Goal: Task Accomplishment & Management: Manage account settings

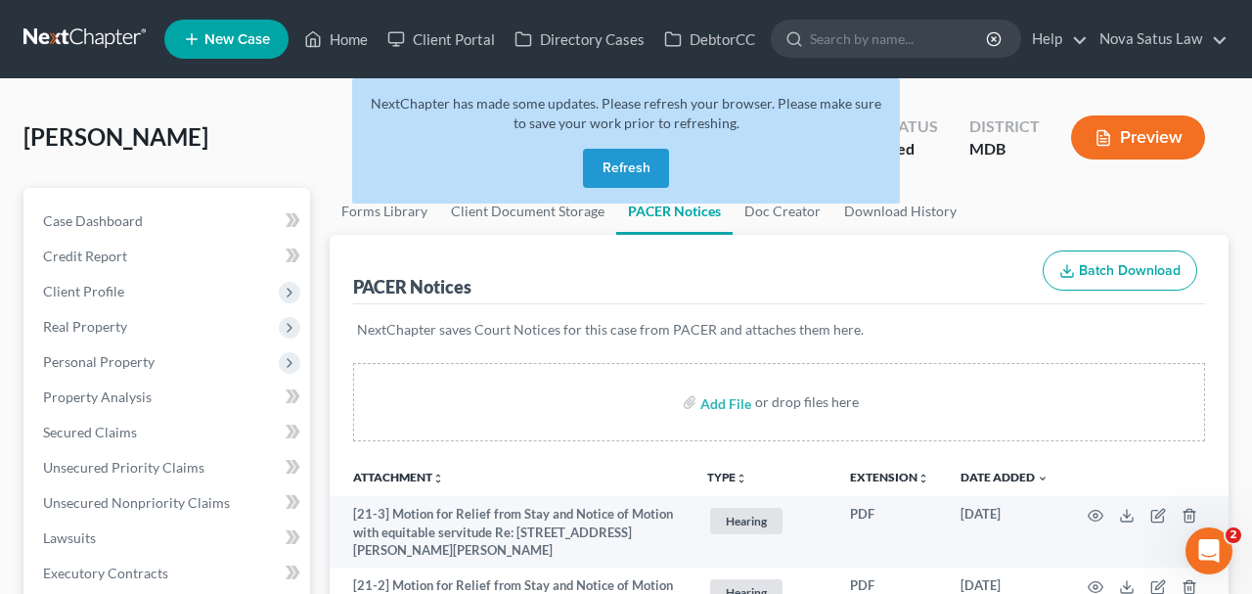
click at [621, 176] on button "Refresh" at bounding box center [626, 168] width 86 height 39
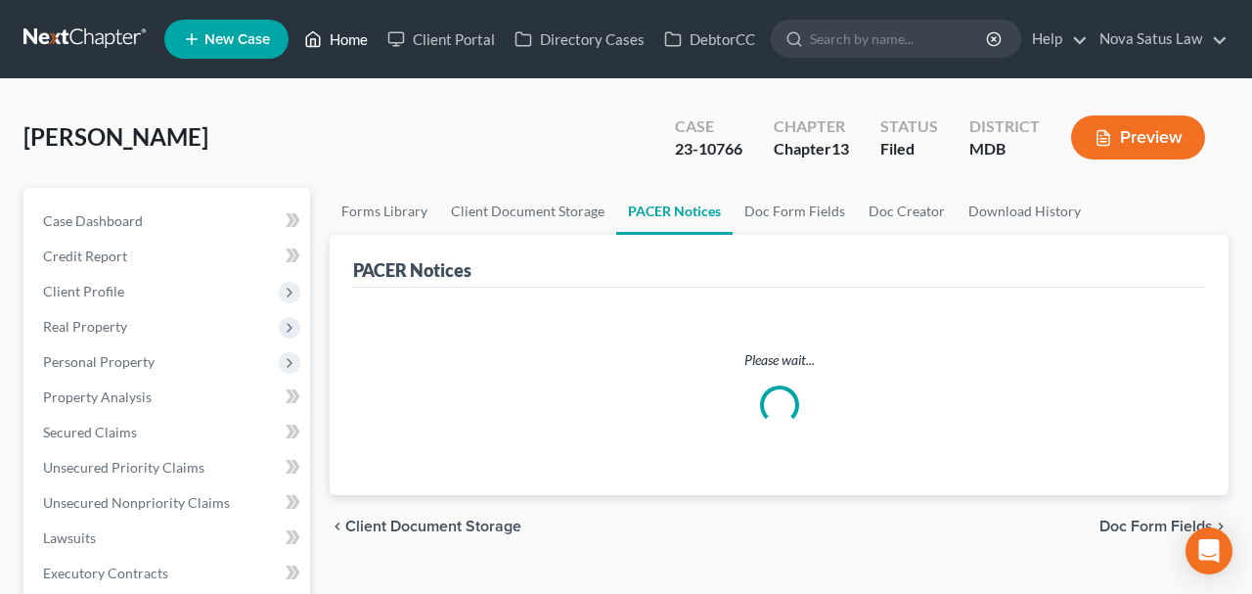
click at [354, 44] on link "Home" at bounding box center [335, 39] width 83 height 35
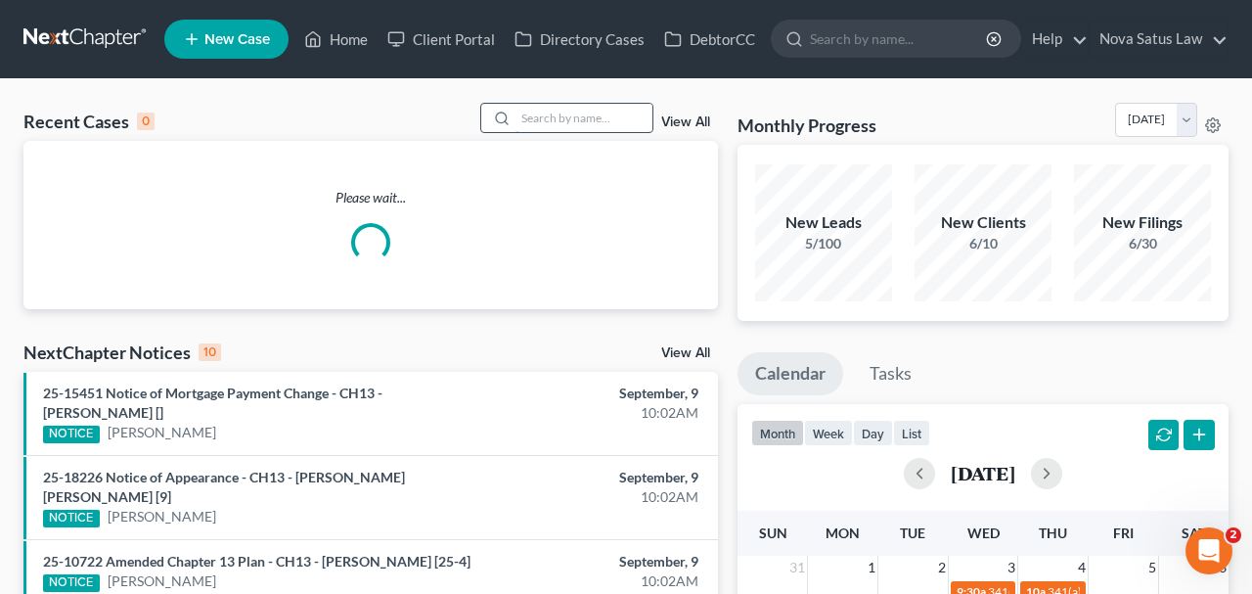
click at [587, 117] on input "search" at bounding box center [583, 118] width 137 height 28
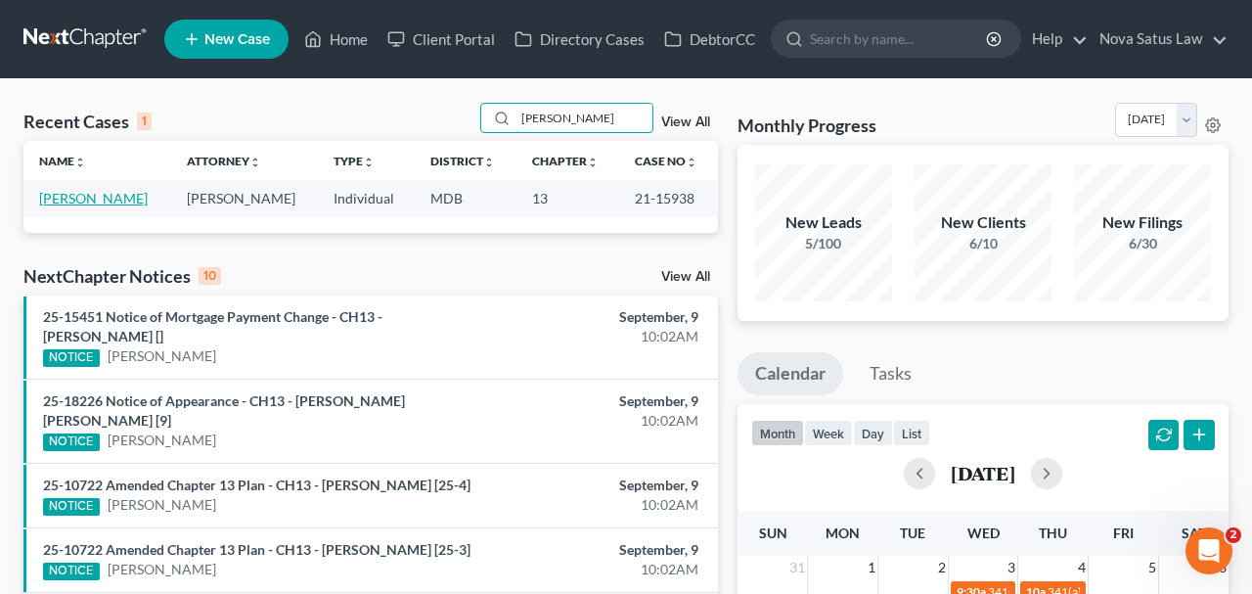
type input "[PERSON_NAME]"
click at [140, 198] on link "[PERSON_NAME]" at bounding box center [93, 198] width 109 height 17
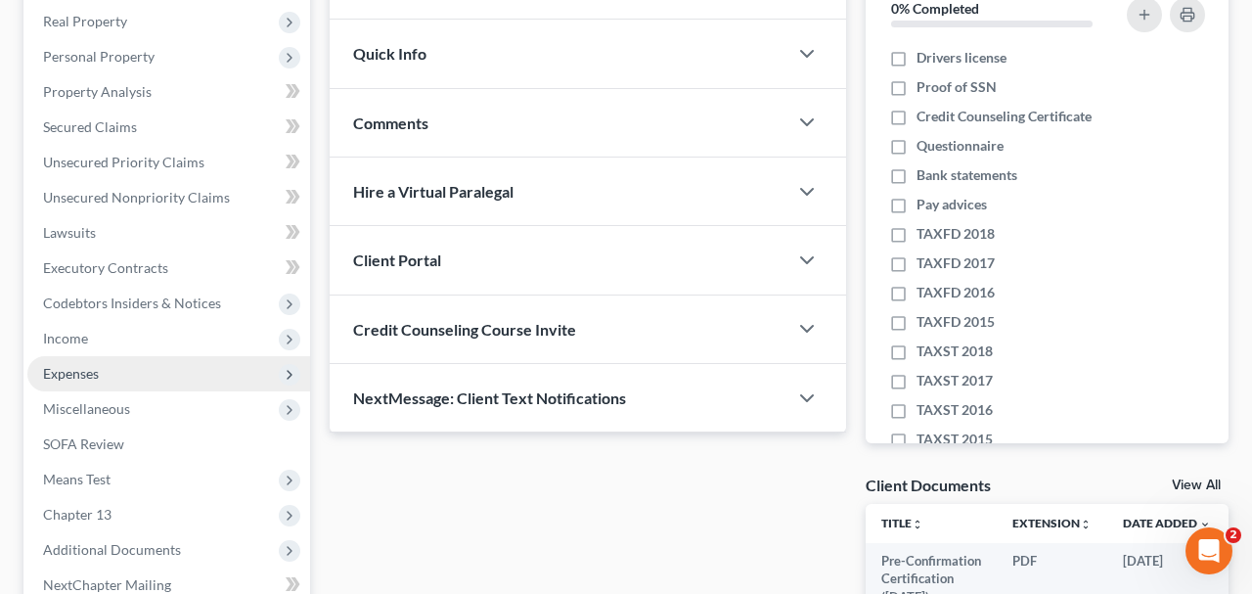
scroll to position [509, 0]
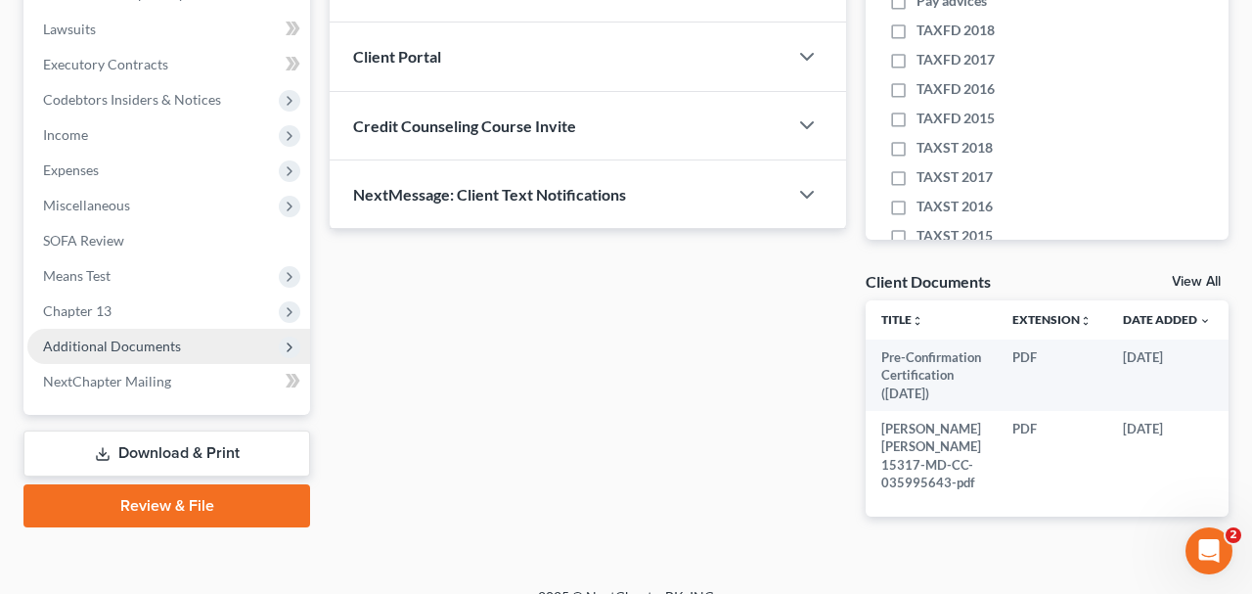
click at [140, 349] on span "Additional Documents" at bounding box center [112, 345] width 138 height 17
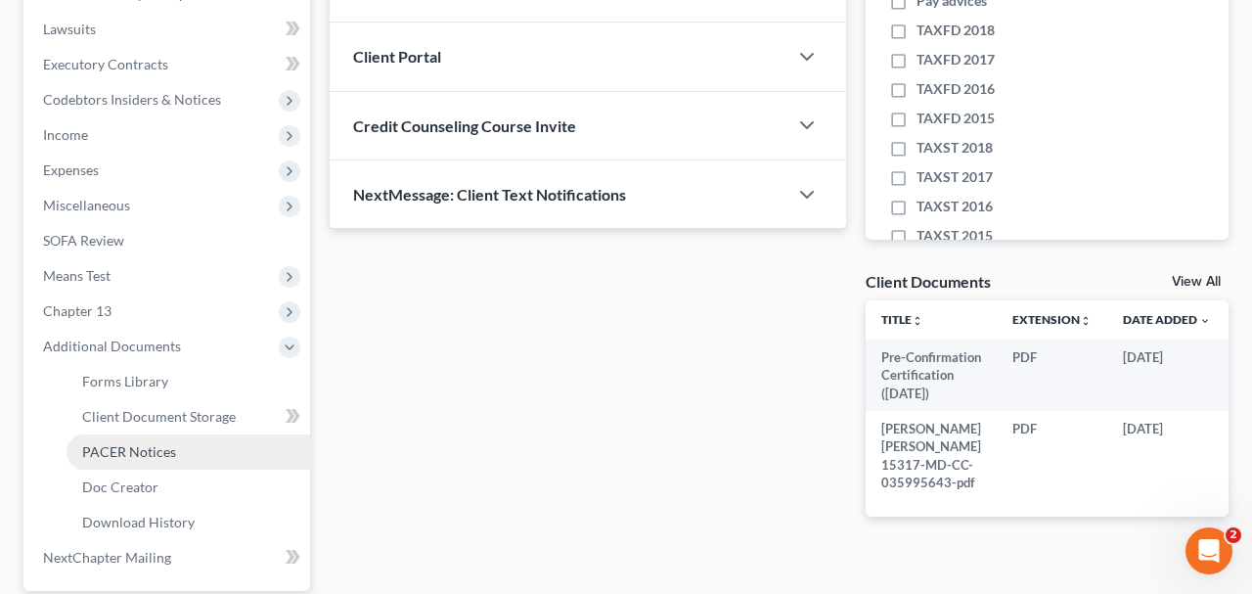
click at [141, 445] on span "PACER Notices" at bounding box center [129, 451] width 94 height 17
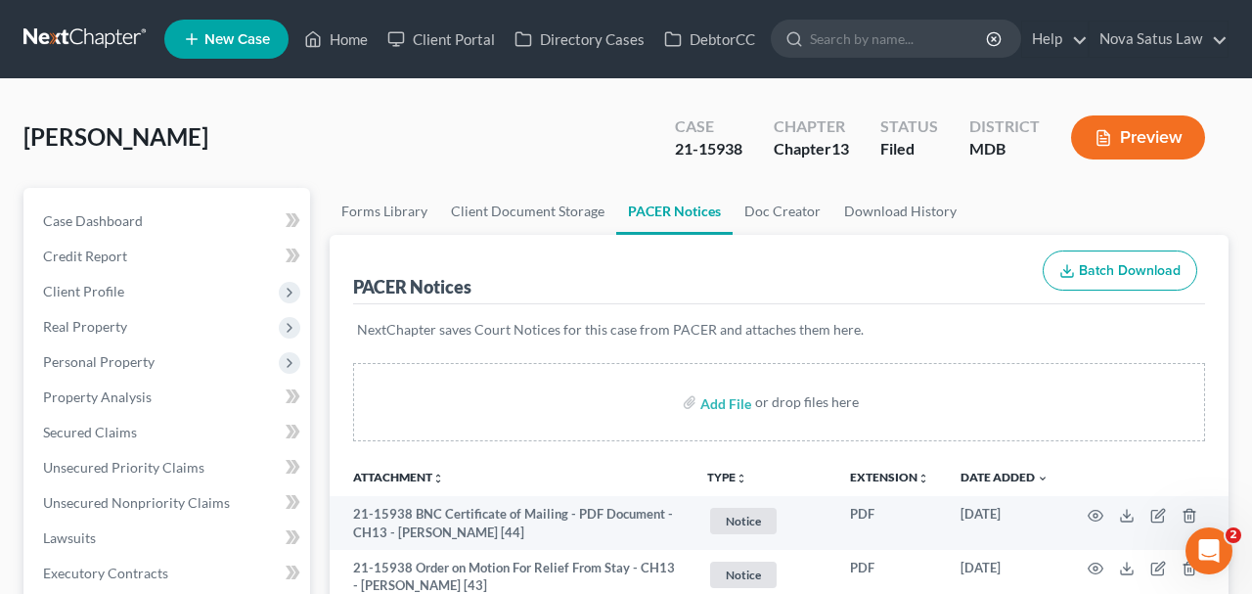
scroll to position [203, 0]
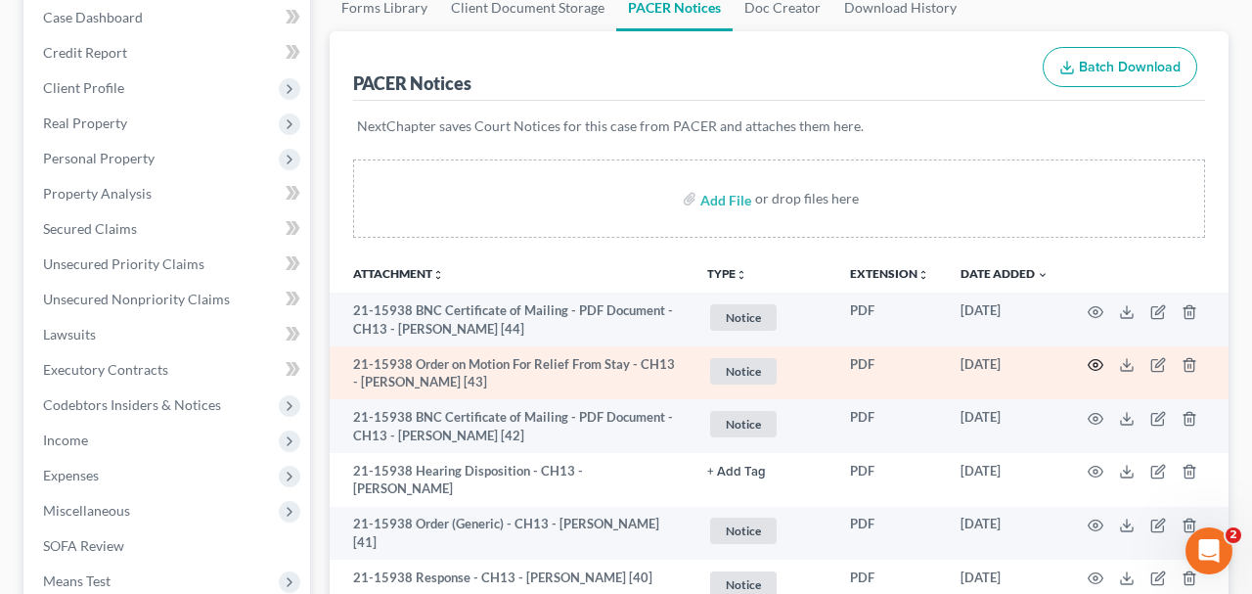
click at [1092, 360] on icon "button" at bounding box center [1095, 365] width 16 height 16
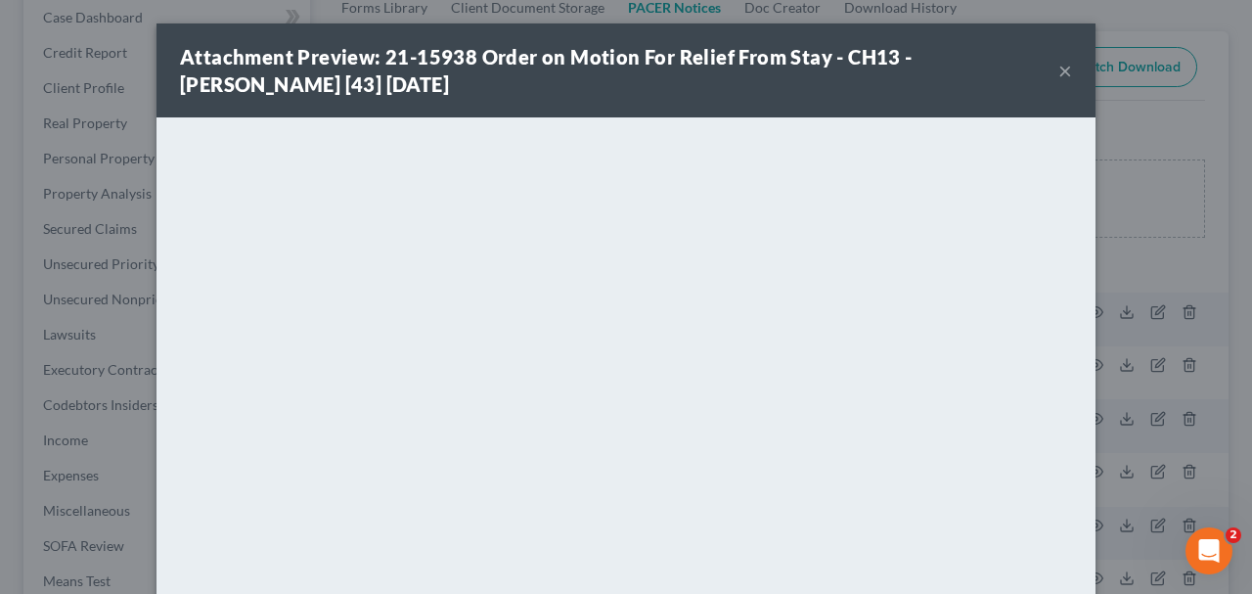
click at [1067, 74] on button "×" at bounding box center [1065, 70] width 14 height 23
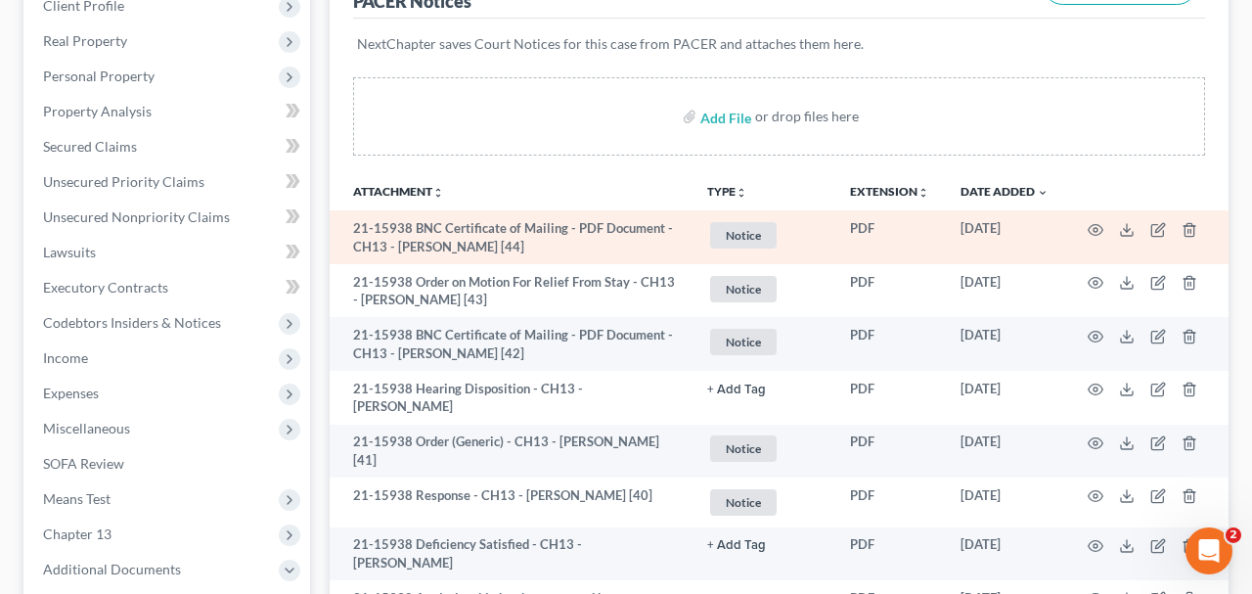
scroll to position [305, 0]
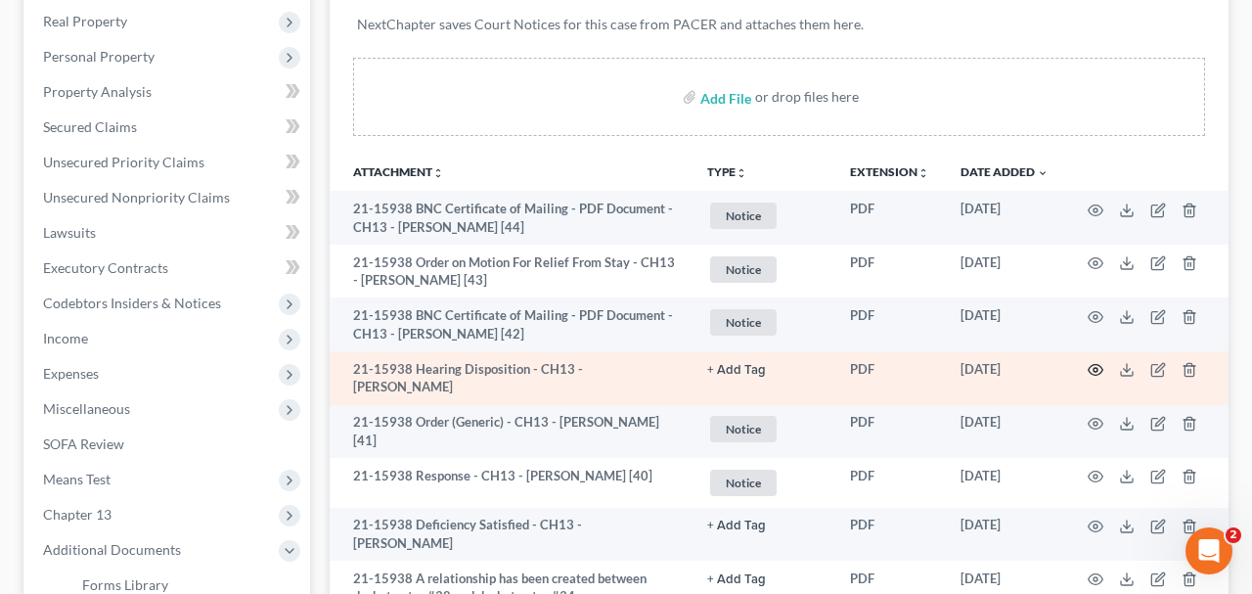
click at [1097, 362] on icon "button" at bounding box center [1095, 370] width 16 height 16
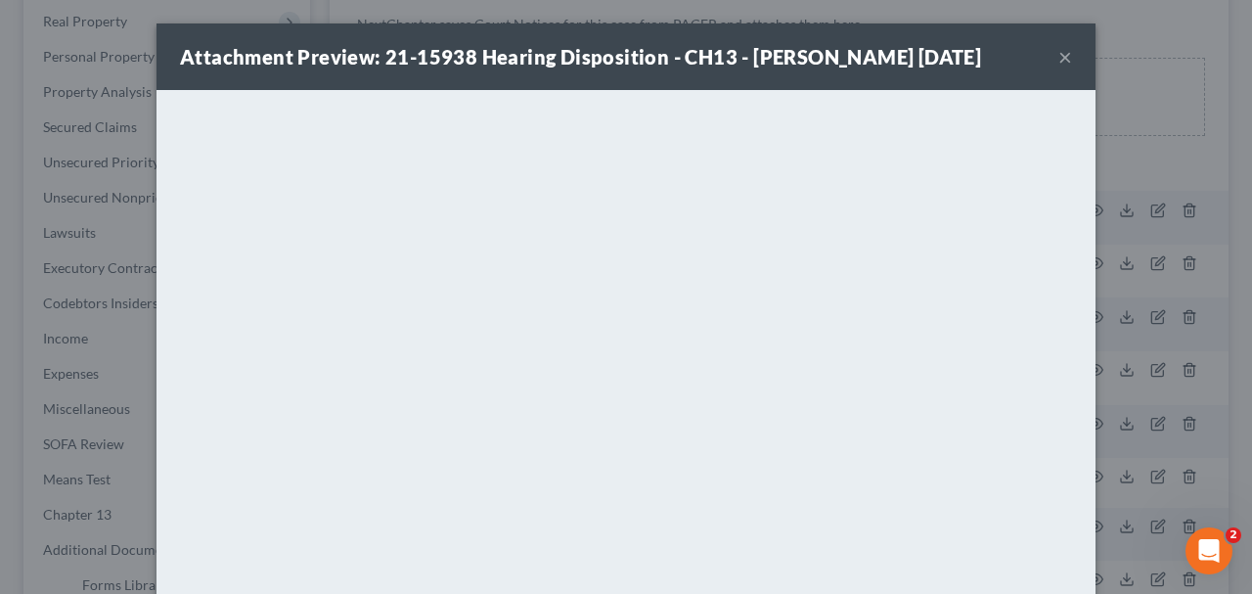
click at [1061, 68] on button "×" at bounding box center [1065, 56] width 14 height 23
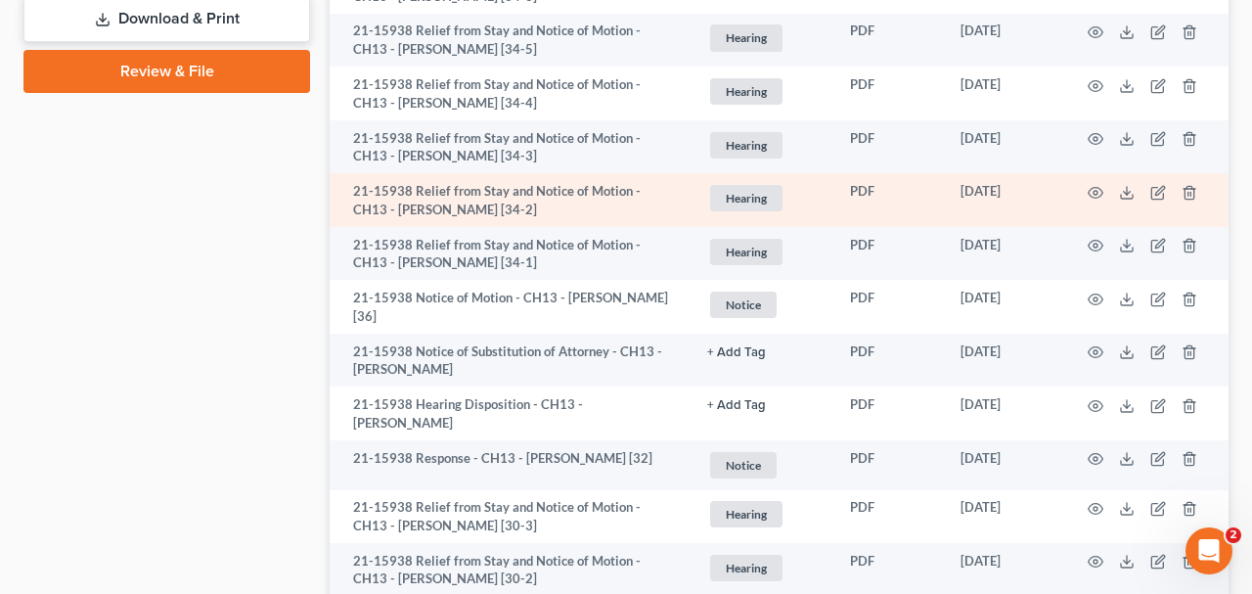
scroll to position [1220, 0]
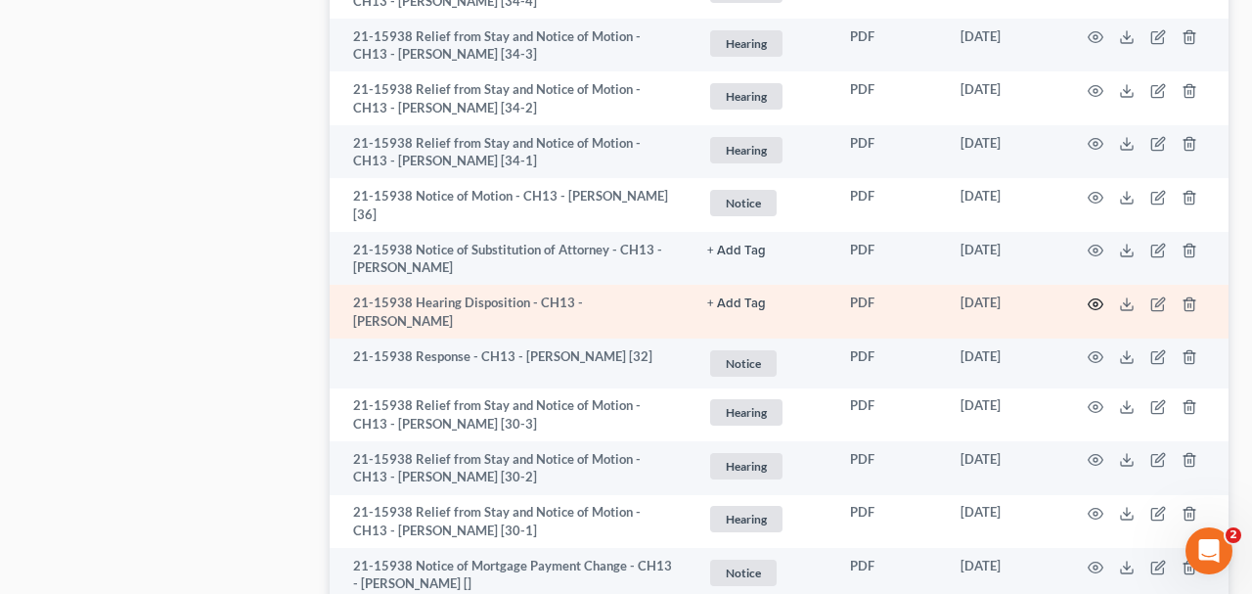
click at [1095, 309] on icon "button" at bounding box center [1095, 304] width 16 height 16
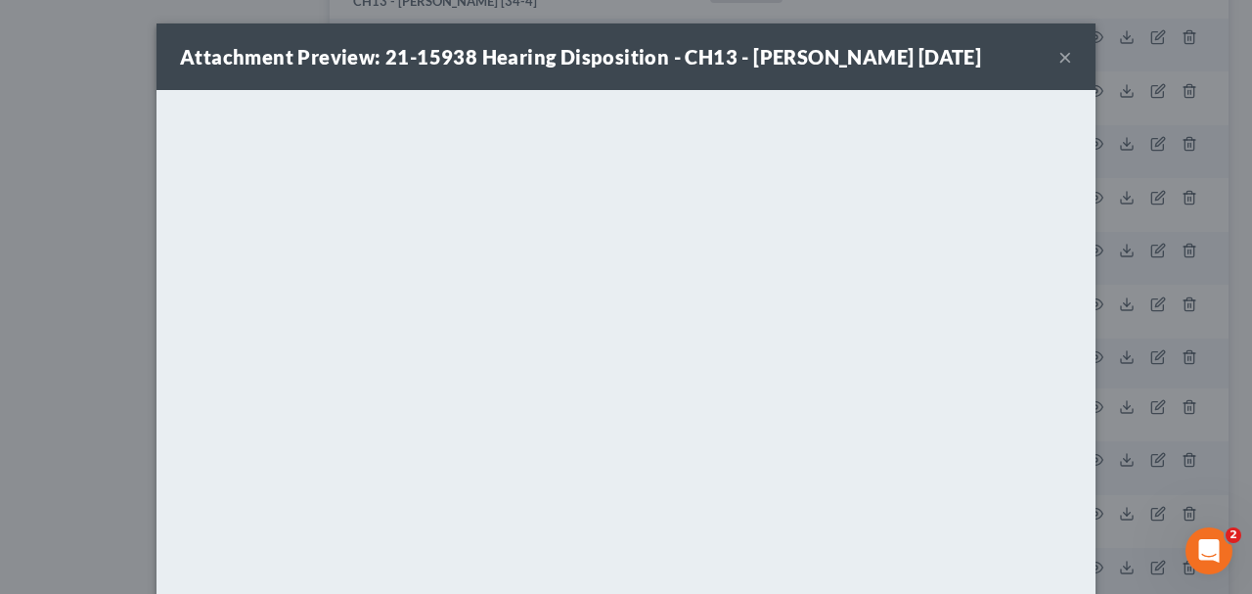
click at [1065, 68] on button "×" at bounding box center [1065, 56] width 14 height 23
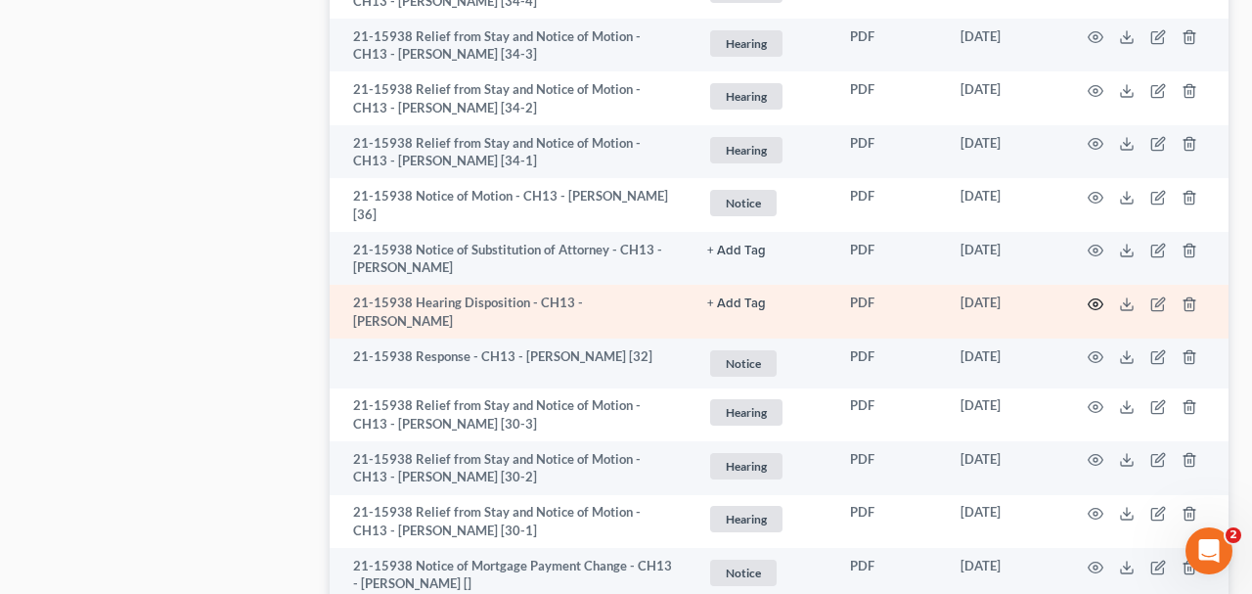
click at [1101, 307] on icon "button" at bounding box center [1095, 304] width 16 height 16
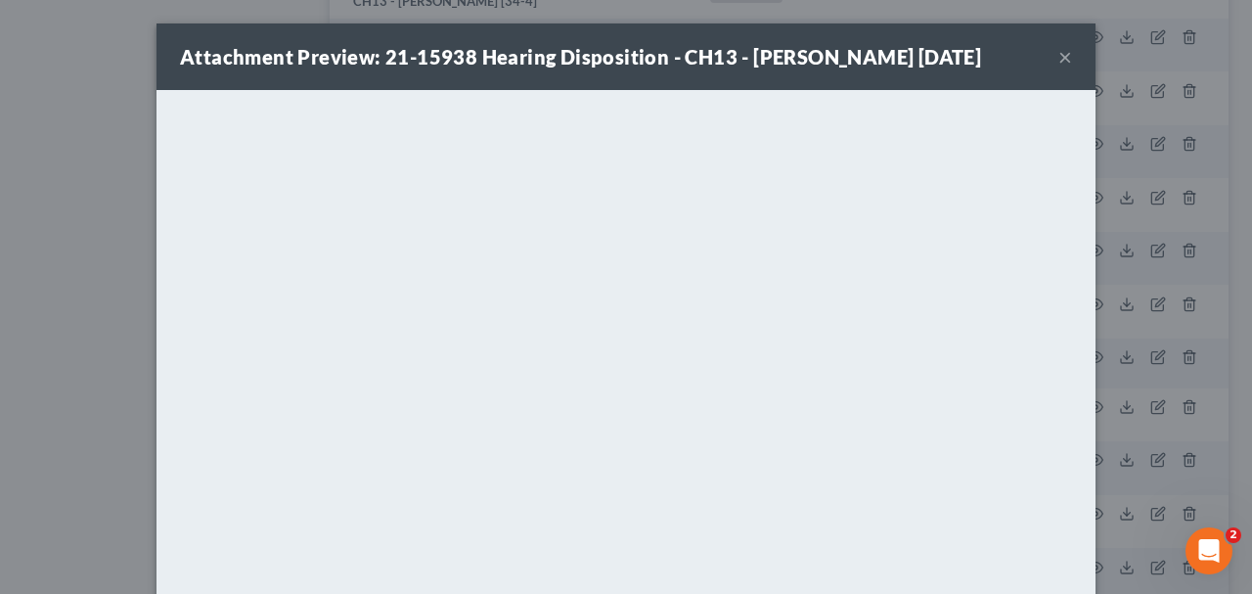
click at [1063, 68] on button "×" at bounding box center [1065, 56] width 14 height 23
